Goal: Task Accomplishment & Management: Manage account settings

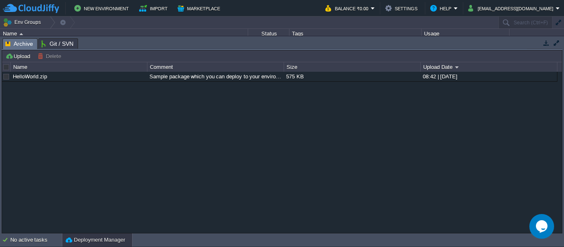
click at [544, 40] on button "button" at bounding box center [546, 42] width 7 height 7
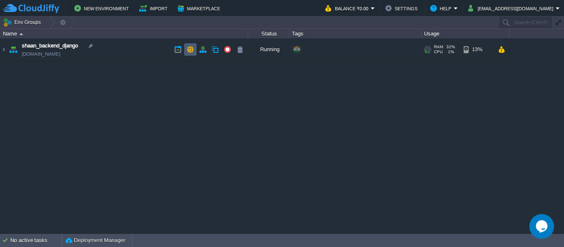
click at [188, 46] on button "button" at bounding box center [190, 49] width 7 height 7
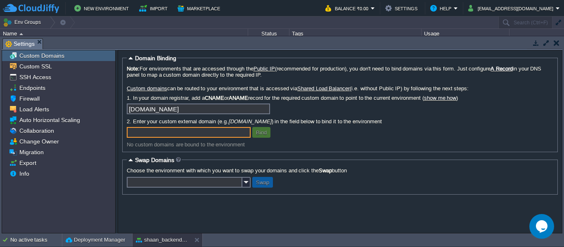
click at [554, 42] on button "button" at bounding box center [557, 42] width 6 height 7
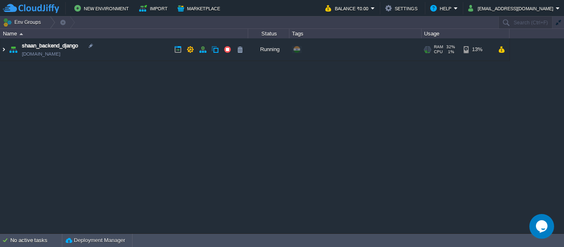
click at [4, 49] on img at bounding box center [3, 49] width 7 height 22
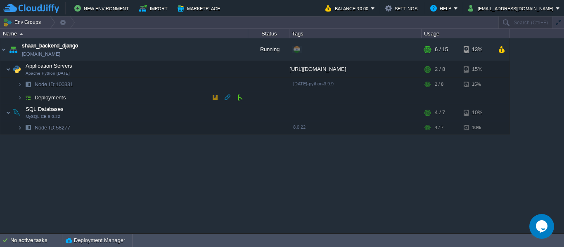
click at [45, 97] on span "Deployments" at bounding box center [50, 97] width 33 height 7
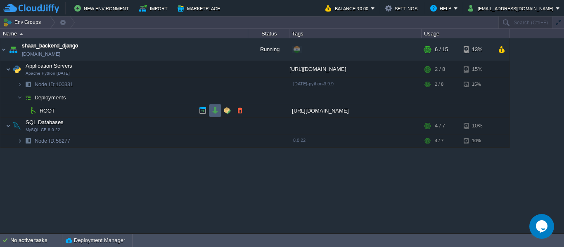
click at [209, 111] on td at bounding box center [215, 110] width 12 height 12
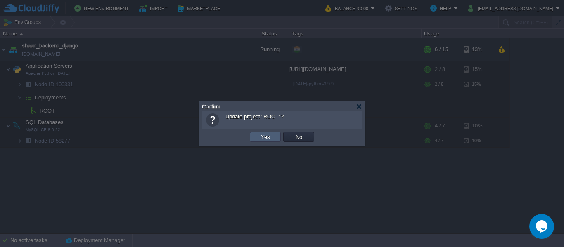
click at [272, 138] on td "Yes" at bounding box center [265, 137] width 31 height 10
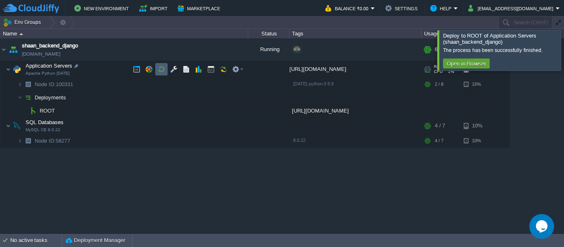
click at [166, 66] on td at bounding box center [161, 69] width 12 height 12
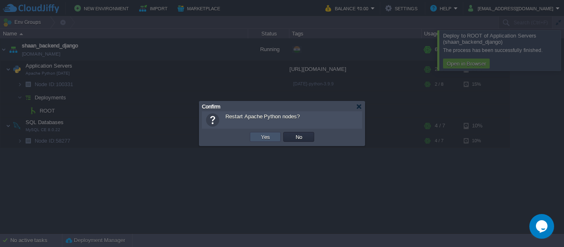
click at [261, 137] on button "Yes" at bounding box center [265, 136] width 14 height 7
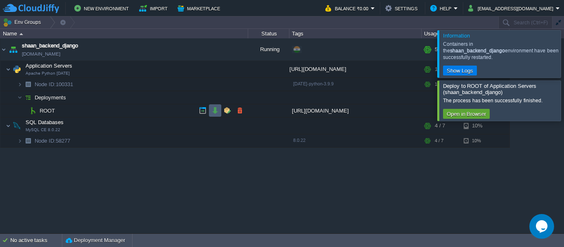
click at [216, 116] on td at bounding box center [215, 110] width 12 height 12
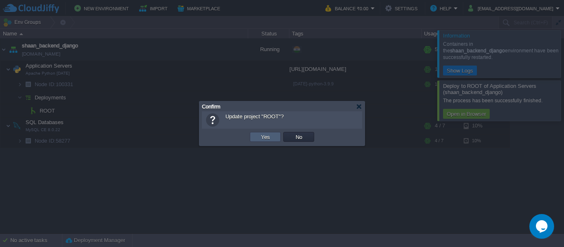
click at [265, 134] on button "Yes" at bounding box center [265, 136] width 14 height 7
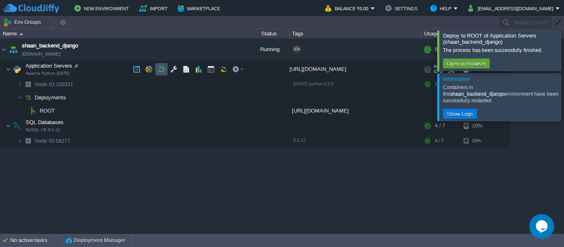
click at [164, 67] on button "button" at bounding box center [161, 69] width 7 height 7
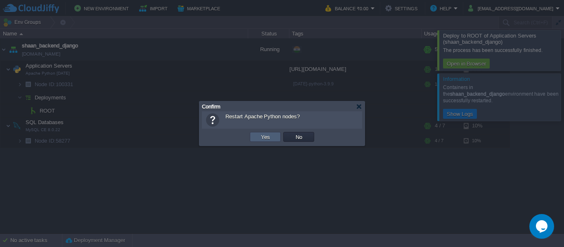
click at [280, 134] on td "Yes" at bounding box center [265, 137] width 31 height 10
